Goal: Task Accomplishment & Management: Complete application form

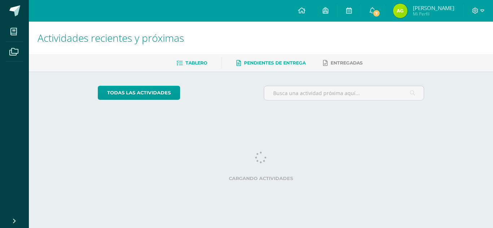
click at [271, 64] on span "Pendientes de entrega" at bounding box center [275, 62] width 62 height 5
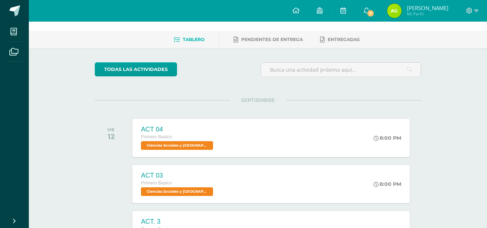
scroll to position [36, 0]
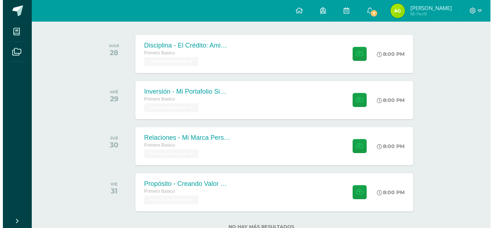
scroll to position [108, 0]
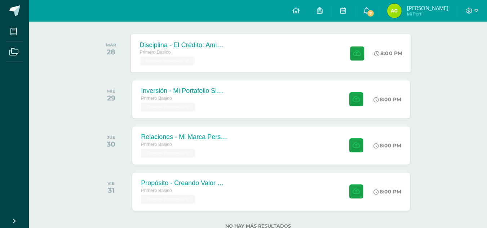
click at [259, 58] on div "Disciplina - El Crédito: Amigo o Enemigo Primero Basico Finanzas Personales 'U'…" at bounding box center [271, 53] width 280 height 39
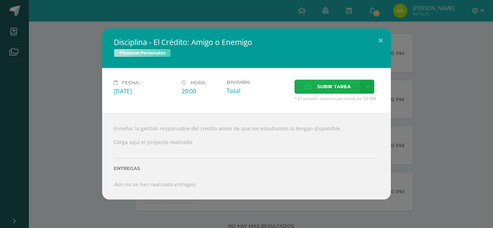
click at [339, 84] on span "Subir tarea" at bounding box center [334, 86] width 34 height 13
click at [0, 0] on input "Subir tarea" at bounding box center [0, 0] width 0 height 0
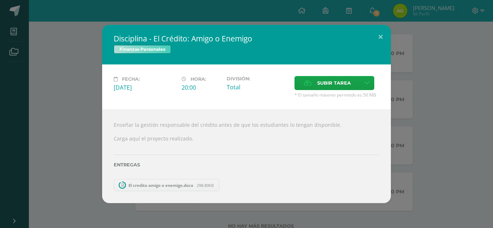
scroll to position [86, 0]
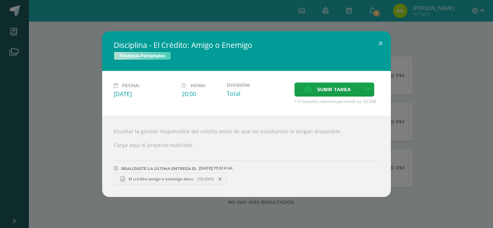
click at [405, 128] on div "Disciplina - El Crédito: Amigo o Enemigo Finanzas Personales Fecha: [DATE] Hora…" at bounding box center [246, 114] width 487 height 166
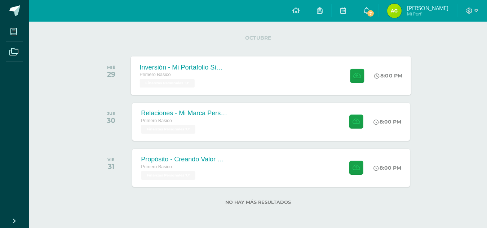
click at [218, 84] on div "Primero Basico Finanzas Personales 'U'" at bounding box center [183, 79] width 87 height 17
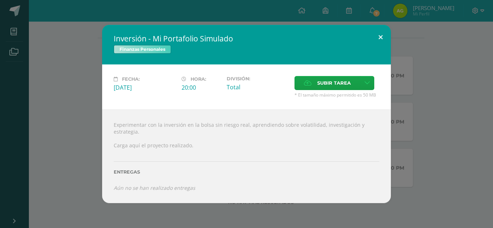
click at [381, 41] on button at bounding box center [380, 37] width 21 height 25
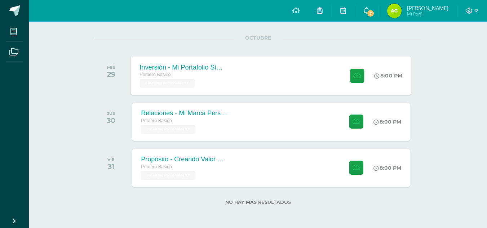
click at [298, 75] on div "Inversión - Mi Portafolio Simulado Primero Basico Finanzas Personales 'U' 8:00 …" at bounding box center [271, 75] width 280 height 39
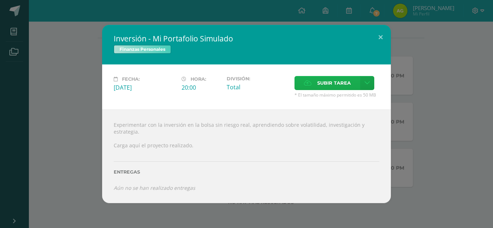
click at [333, 84] on span "Subir tarea" at bounding box center [334, 82] width 34 height 13
click at [0, 0] on input "Subir tarea" at bounding box center [0, 0] width 0 height 0
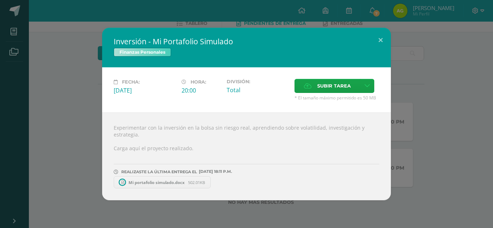
scroll to position [40, 0]
click at [387, 42] on button at bounding box center [380, 40] width 21 height 25
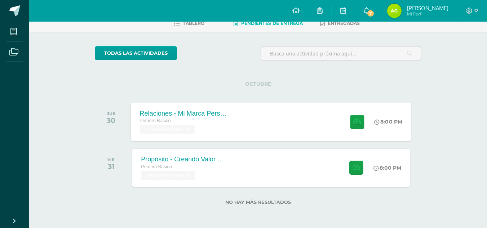
click at [219, 109] on div "Relaciones - Mi Marca Personal Primero Basico Finanzas Personales 'U'" at bounding box center [183, 121] width 105 height 39
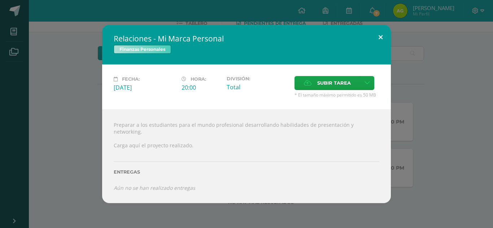
click at [380, 45] on button at bounding box center [380, 37] width 21 height 25
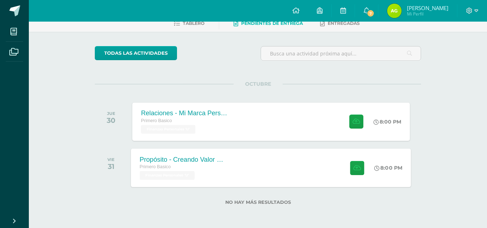
click at [239, 171] on div "Propósito - Creando Valor Sostenible Primero Basico Finanzas Personales 'U' 8:0…" at bounding box center [271, 168] width 280 height 39
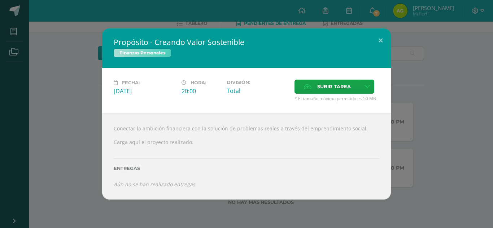
click at [368, 38] on h2 "Propósito - Creando Valor Sostenible" at bounding box center [246, 42] width 265 height 10
click at [372, 44] on button at bounding box center [380, 40] width 21 height 25
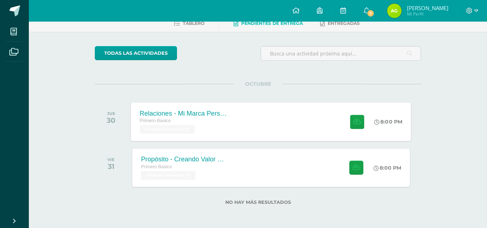
click at [369, 124] on div at bounding box center [355, 121] width 35 height 39
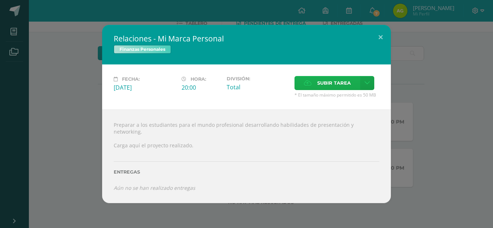
click at [353, 85] on label "Subir tarea" at bounding box center [327, 83] width 66 height 14
click at [0, 0] on input "Subir tarea" at bounding box center [0, 0] width 0 height 0
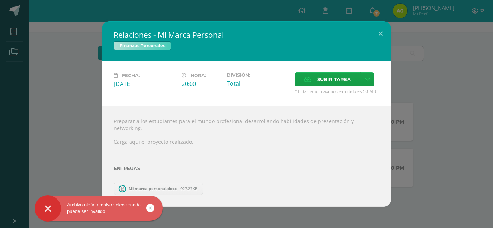
scroll to position [0, 0]
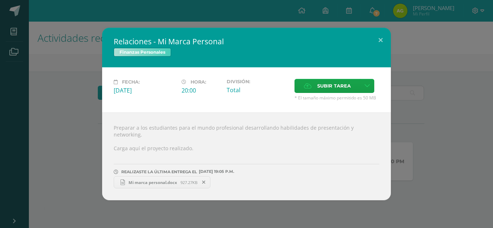
click at [462, 115] on div "Relaciones - Mi Marca Personal Finanzas Personales Fecha: [DATE] Hora: 20:00 Di…" at bounding box center [246, 114] width 487 height 173
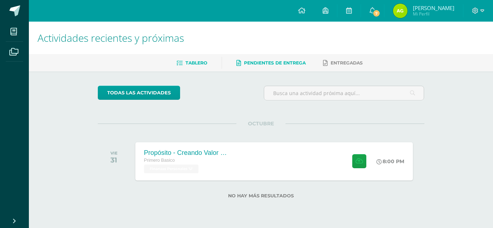
click at [205, 63] on span "Tablero" at bounding box center [196, 62] width 22 height 5
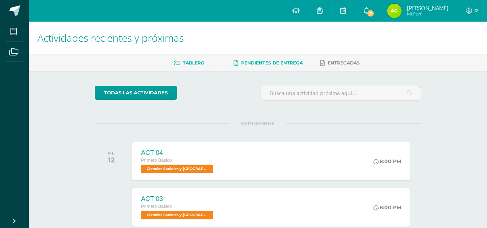
click at [257, 64] on span "Pendientes de entrega" at bounding box center [272, 62] width 62 height 5
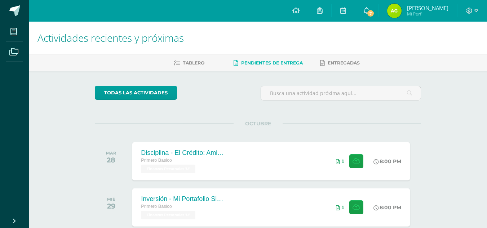
click at [189, 57] on li "Tablero" at bounding box center [189, 63] width 31 height 12
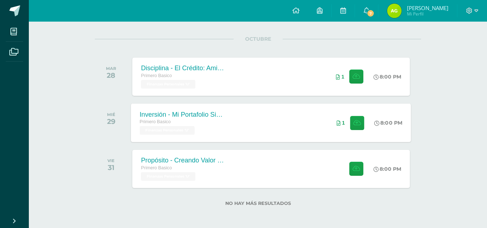
scroll to position [86, 0]
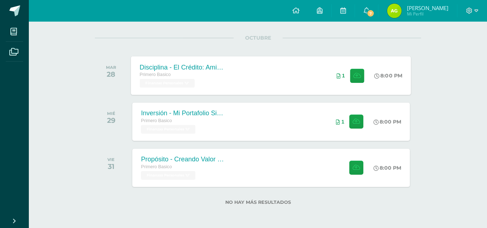
click at [271, 87] on div "Disciplina - El Crédito: Amigo o Enemigo Primero Basico Finanzas Personales 'U'…" at bounding box center [271, 75] width 280 height 39
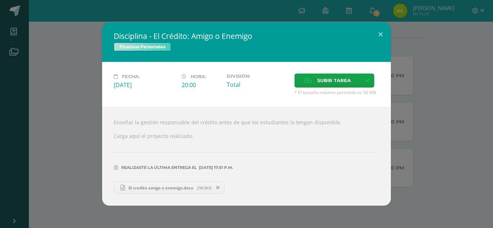
click at [462, 119] on div "Disciplina - El Crédito: Amigo o Enemigo Finanzas Personales Fecha: [DATE] Hora…" at bounding box center [246, 114] width 487 height 184
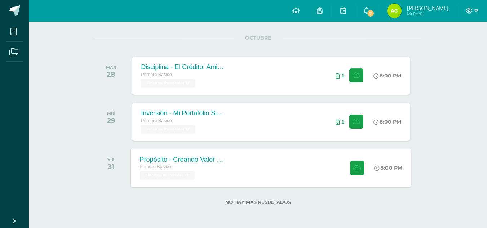
click at [303, 177] on div "Propósito - Creando Valor Sostenible Primero Basico Finanzas Personales 'U' 8:0…" at bounding box center [271, 168] width 280 height 39
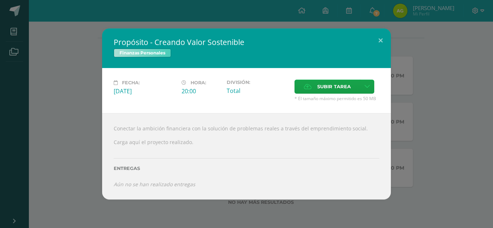
click at [470, 138] on div "Propósito - Creando Valor Sostenible Finanzas Personales Fecha: Viernes 31 de O…" at bounding box center [246, 113] width 487 height 171
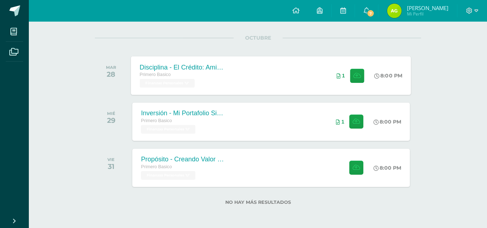
click at [273, 81] on div "Disciplina - El Crédito: Amigo o Enemigo Primero Basico Finanzas Personales 'U'…" at bounding box center [271, 75] width 280 height 39
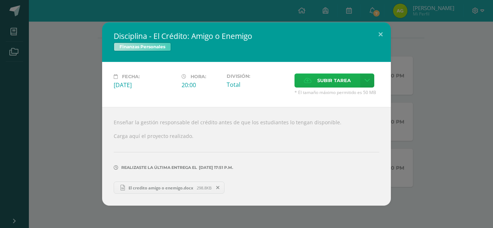
click at [307, 79] on icon at bounding box center [308, 80] width 8 height 5
click at [0, 0] on input "Subir tarea" at bounding box center [0, 0] width 0 height 0
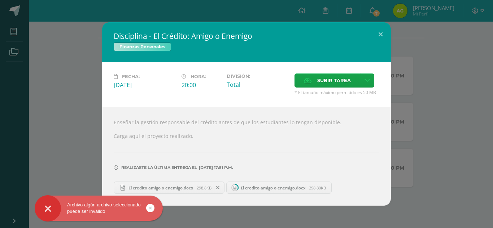
click at [216, 186] on span at bounding box center [218, 188] width 12 height 8
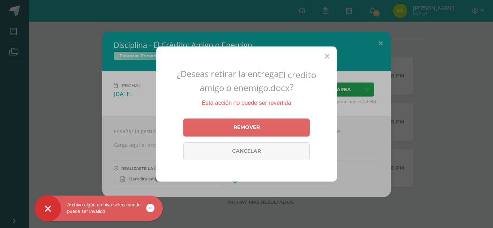
click at [325, 55] on icon at bounding box center [327, 57] width 5 height 8
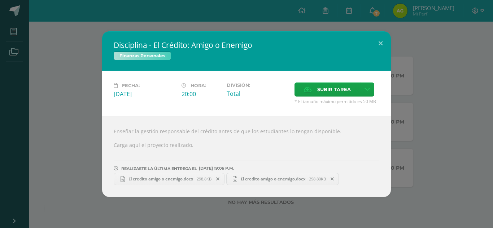
click at [334, 176] on span at bounding box center [332, 179] width 12 height 8
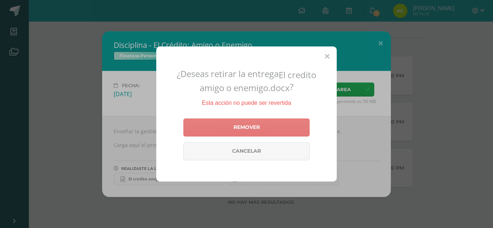
click at [244, 124] on link "Remover" at bounding box center [246, 128] width 126 height 18
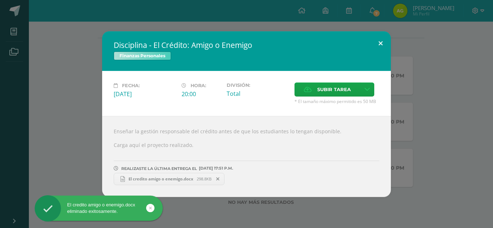
click at [385, 44] on button at bounding box center [380, 43] width 21 height 25
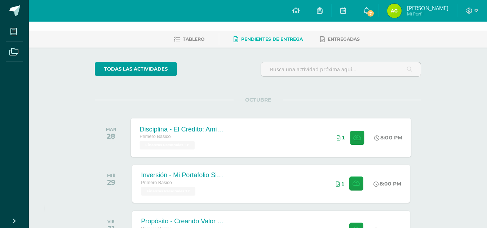
scroll to position [36, 0]
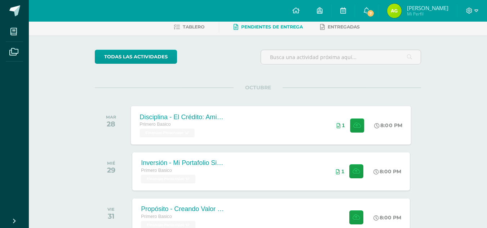
click at [314, 129] on div "Disciplina - El Crédito: Amigo o Enemigo Primero Basico Finanzas Personales 'U'…" at bounding box center [271, 125] width 280 height 39
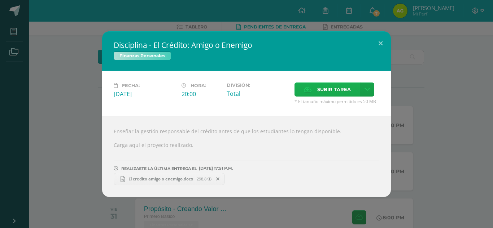
click at [321, 83] on span "Subir tarea" at bounding box center [334, 89] width 34 height 13
click at [0, 0] on input "Subir tarea" at bounding box center [0, 0] width 0 height 0
click at [218, 179] on icon at bounding box center [217, 179] width 3 height 5
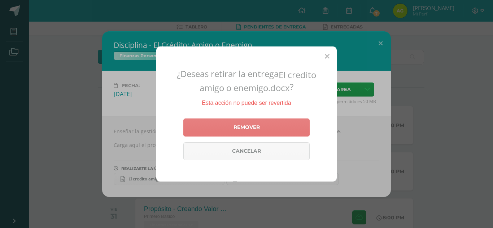
click at [255, 131] on link "Remover" at bounding box center [246, 128] width 126 height 18
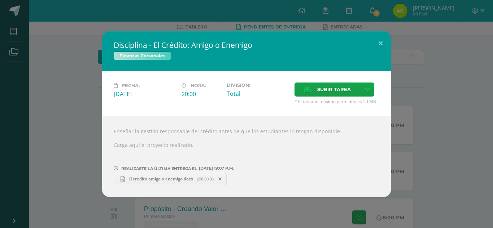
click at [408, 123] on div "Disciplina - El Crédito: Amigo o Enemigo Finanzas Personales Fecha: [DATE] Hora…" at bounding box center [246, 114] width 487 height 166
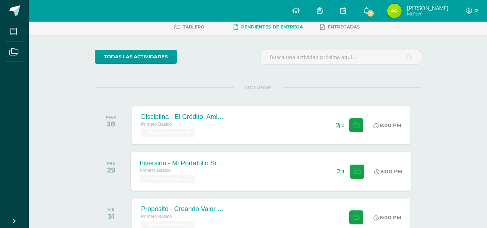
click at [250, 165] on div "Inversión - Mi Portafolio Simulado Primero Basico Finanzas Personales 'U' 8:00 …" at bounding box center [271, 171] width 280 height 39
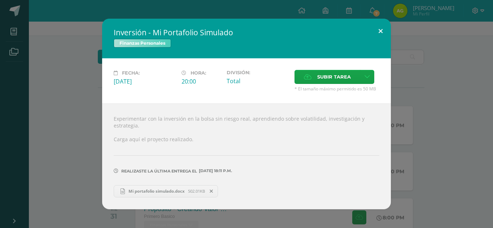
click at [381, 28] on button at bounding box center [380, 31] width 21 height 25
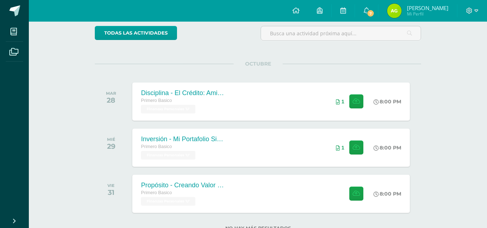
scroll to position [86, 0]
